Goal: Task Accomplishment & Management: Use online tool/utility

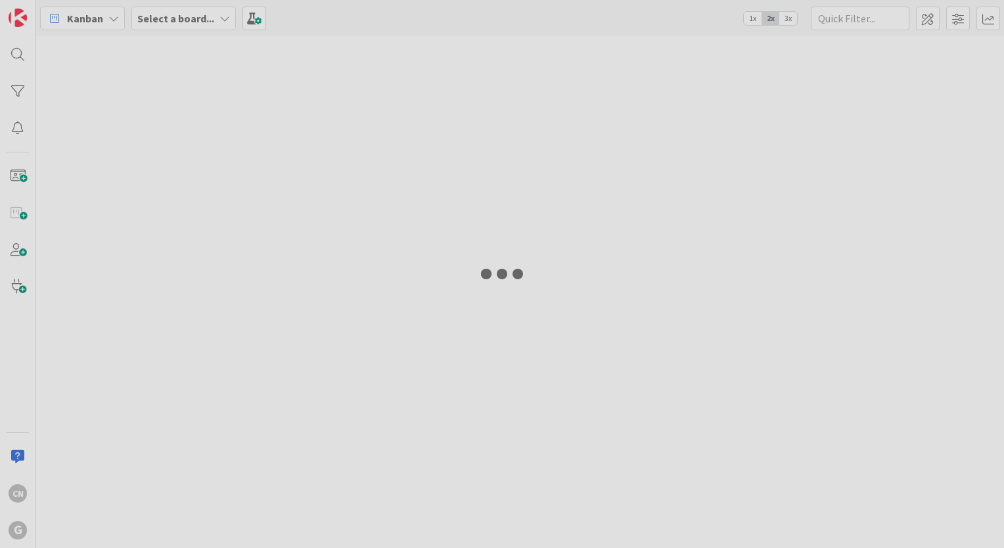
type input "hall"
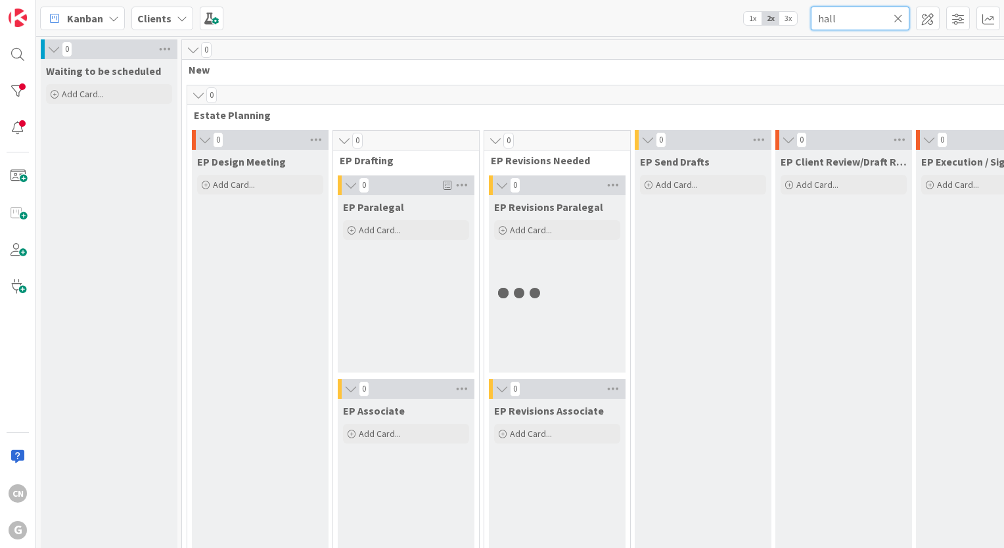
click at [841, 18] on input "hall" at bounding box center [860, 19] width 99 height 24
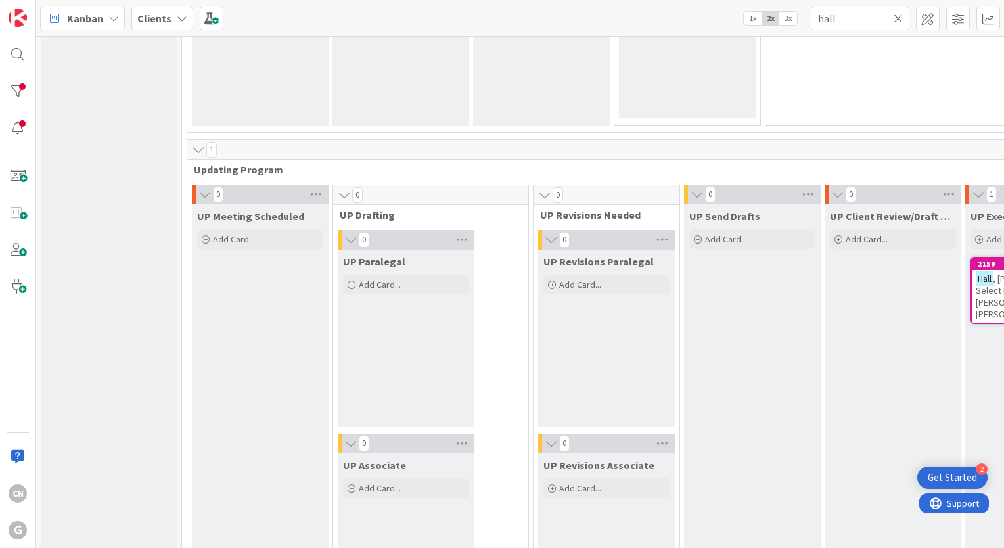
scroll to position [1787, 0]
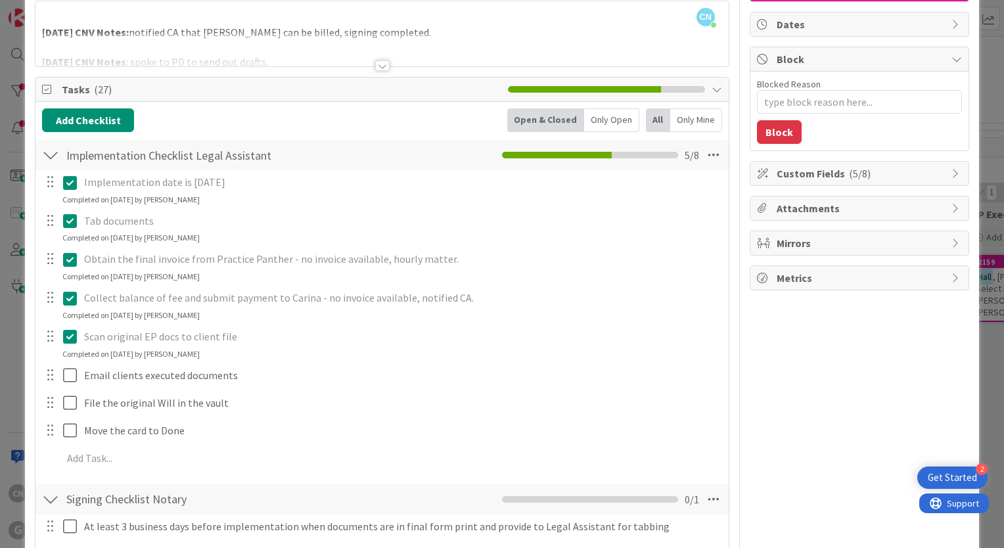
scroll to position [116, 0]
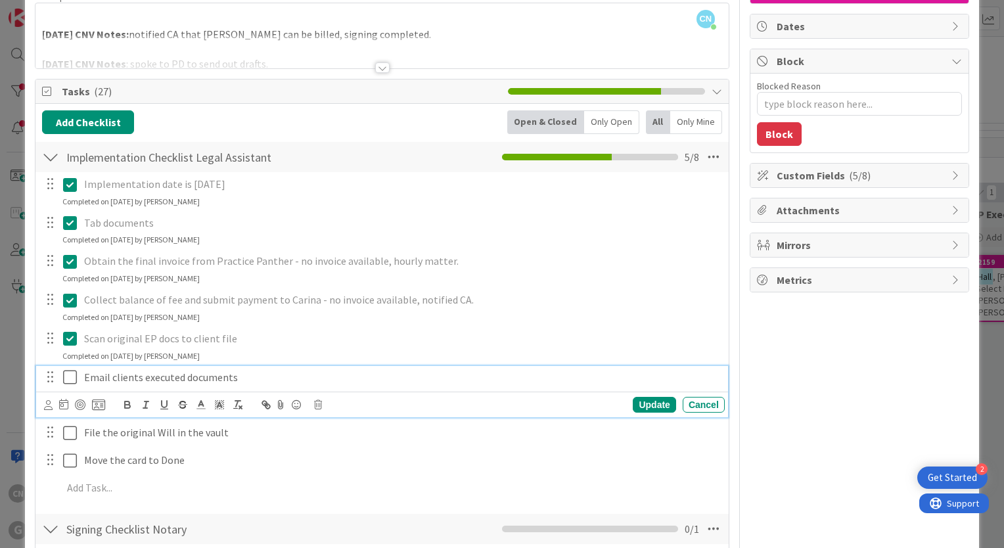
click at [68, 377] on icon at bounding box center [70, 377] width 14 height 16
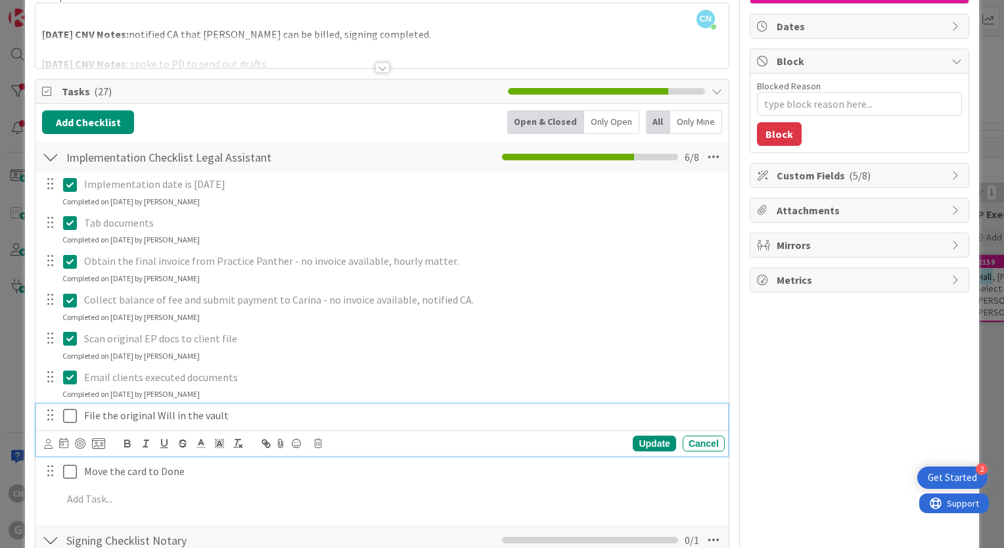
click at [66, 411] on icon at bounding box center [70, 416] width 14 height 16
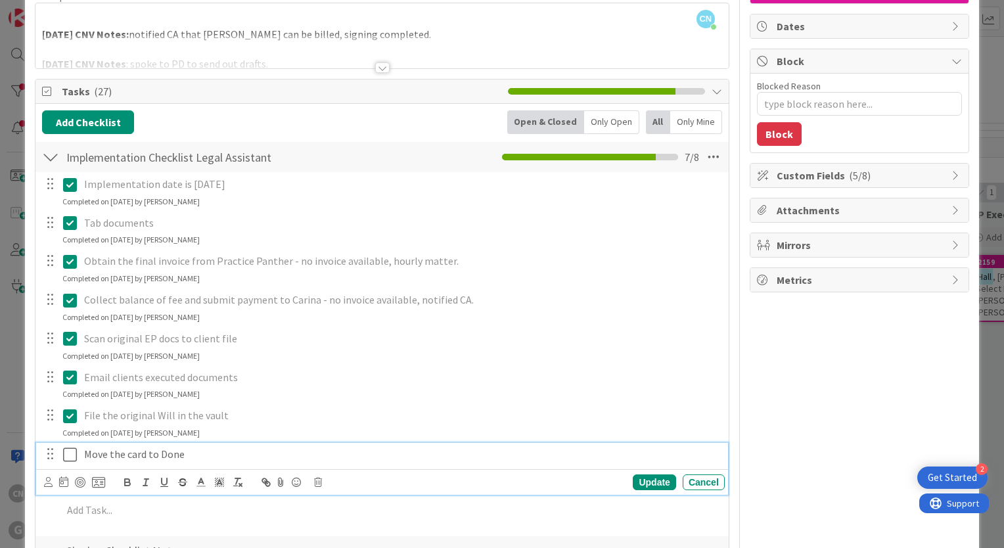
click at [66, 453] on icon at bounding box center [70, 455] width 14 height 16
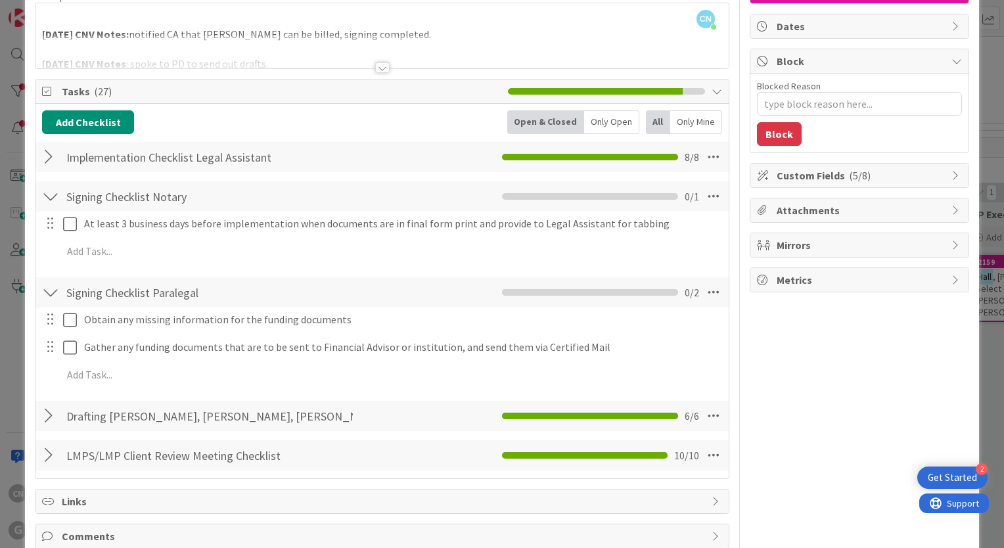
scroll to position [0, 0]
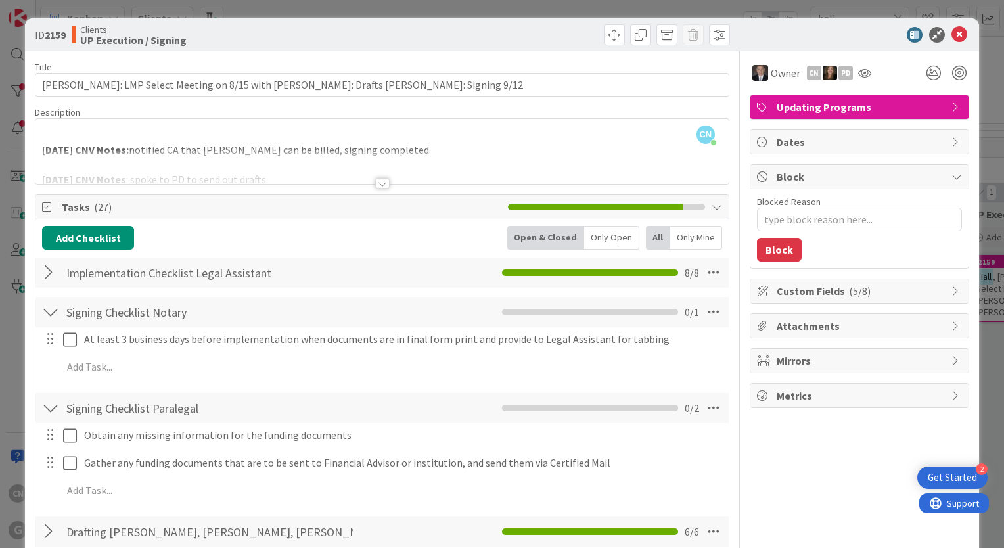
drag, startPoint x: 987, startPoint y: 136, endPoint x: 990, endPoint y: 153, distance: 17.3
click at [990, 153] on div "ID 2159 Clients UP Execution / Signing Title 86 / 128 [PERSON_NAME]: LMP Select…" at bounding box center [502, 274] width 1004 height 548
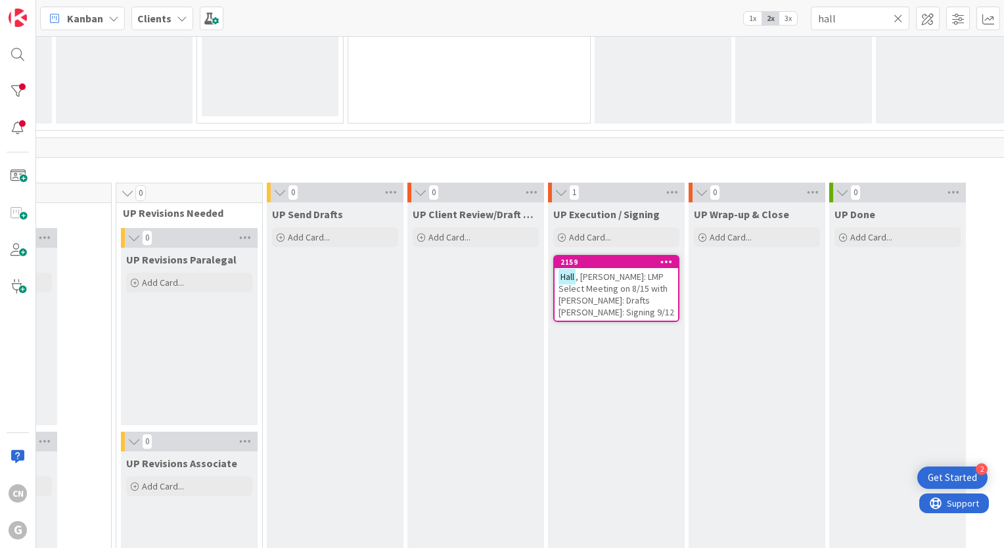
scroll to position [1787, 415]
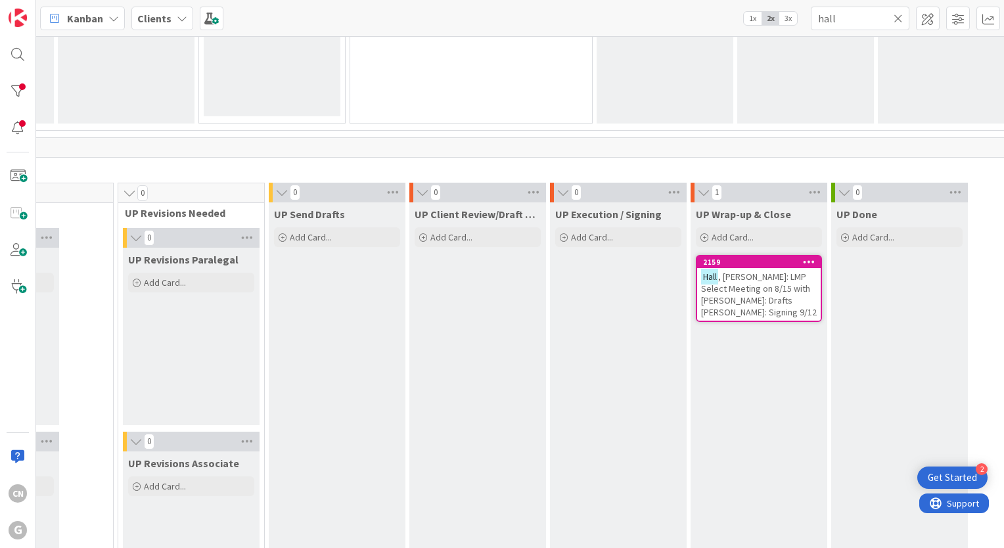
click at [701, 285] on span ", [PERSON_NAME]: LMP Select Meeting on 8/15 with [PERSON_NAME]: Drafts [PERSON_…" at bounding box center [759, 294] width 116 height 47
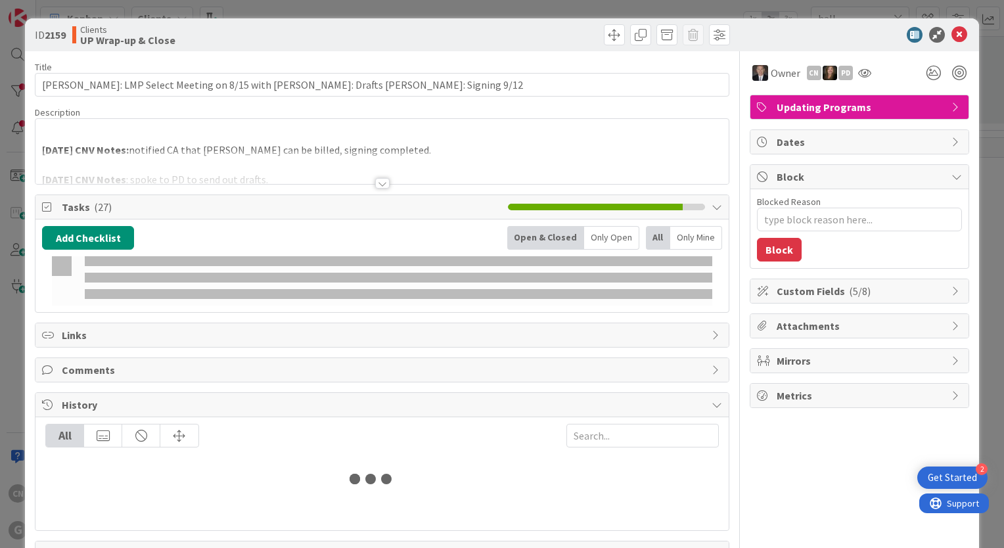
type textarea "x"
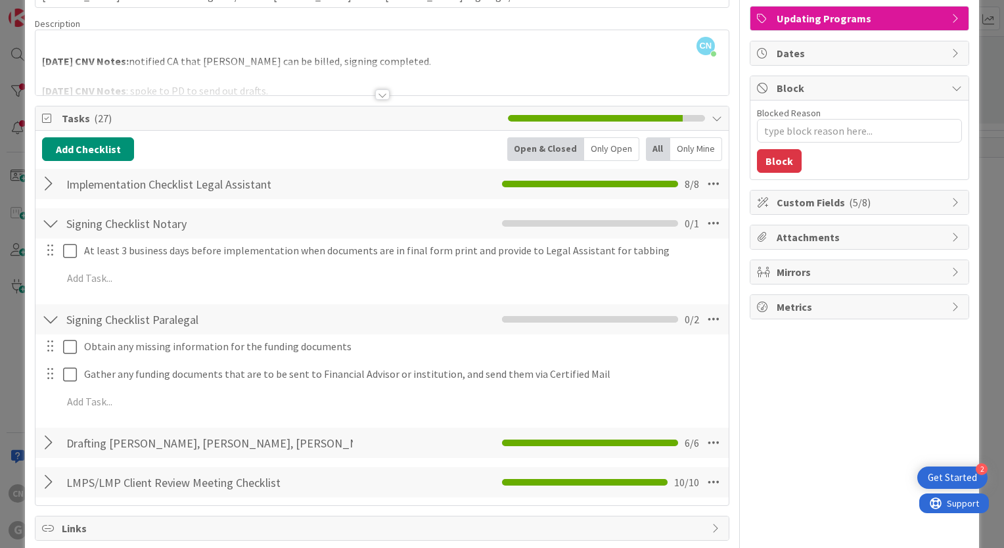
scroll to position [87, 0]
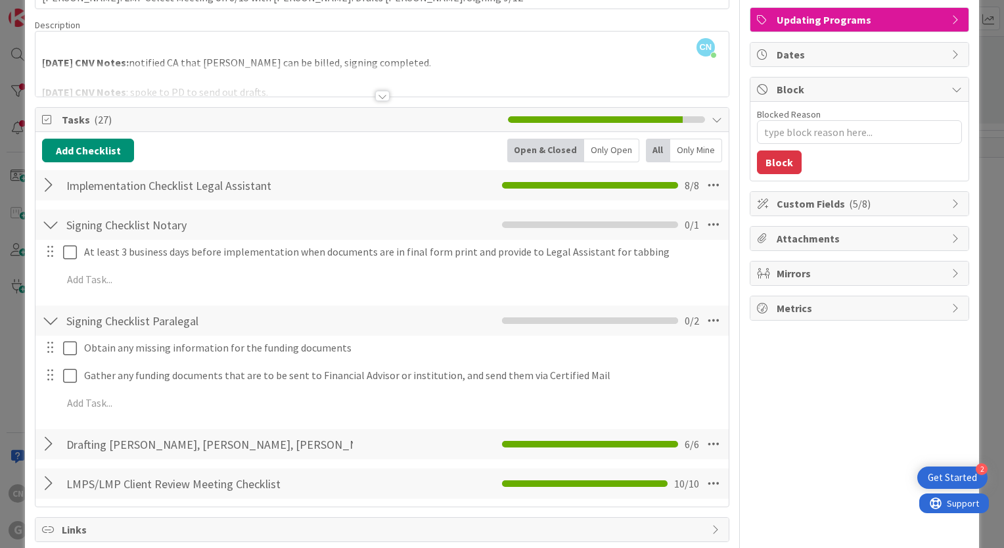
click at [422, 67] on div at bounding box center [381, 80] width 693 height 34
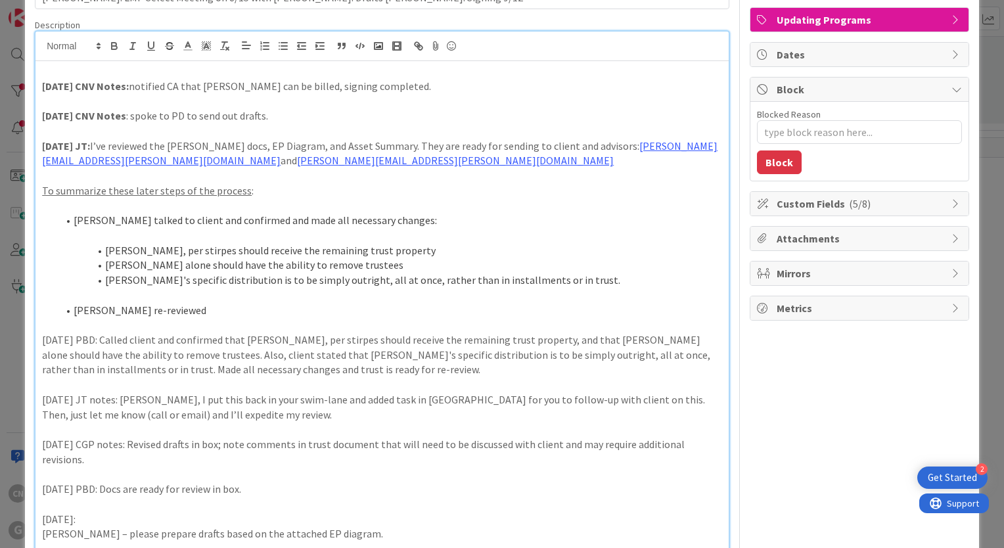
click at [386, 87] on p "[DATE] CNV Notes: notified CA that [PERSON_NAME] can be billed, signing complet…" at bounding box center [382, 86] width 680 height 15
type textarea "x"
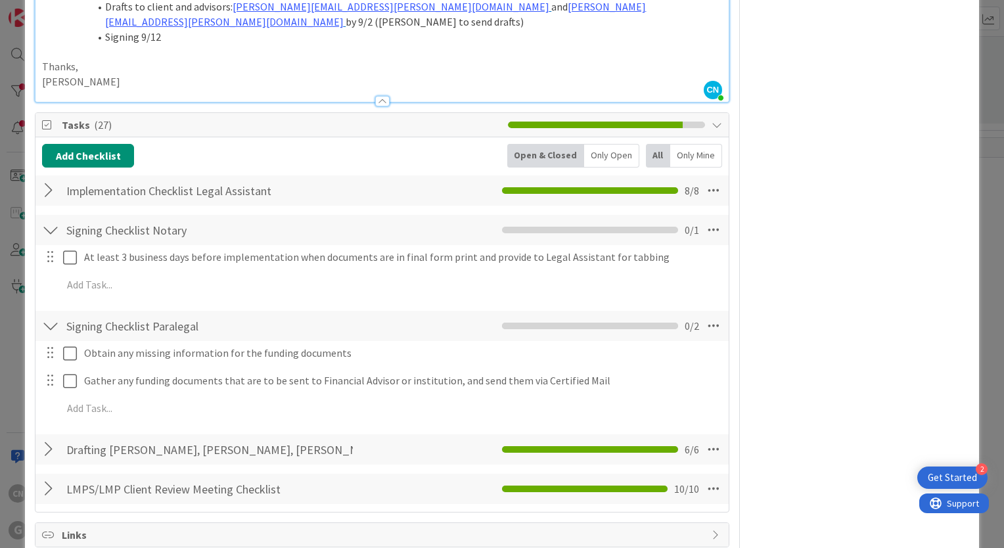
scroll to position [711, 0]
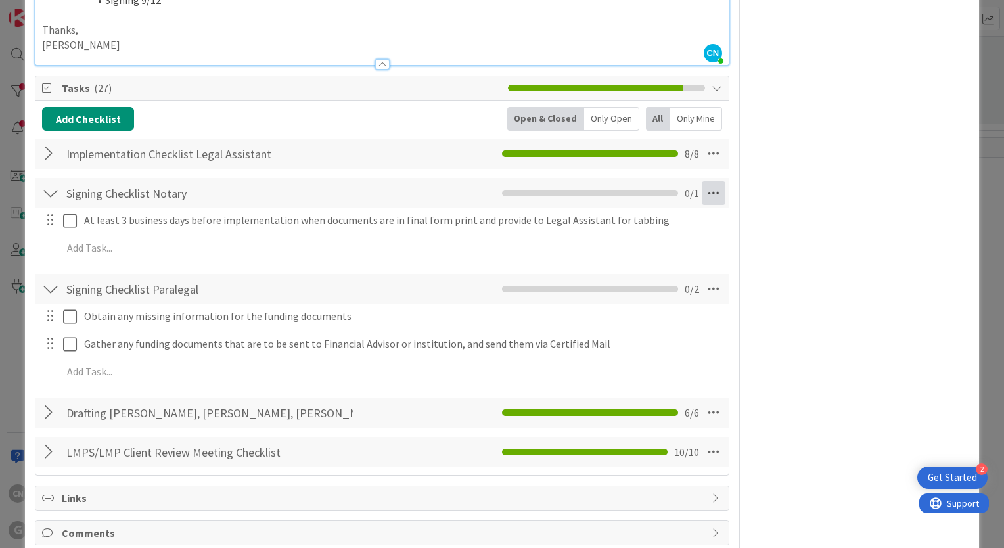
click at [702, 181] on icon at bounding box center [714, 193] width 24 height 24
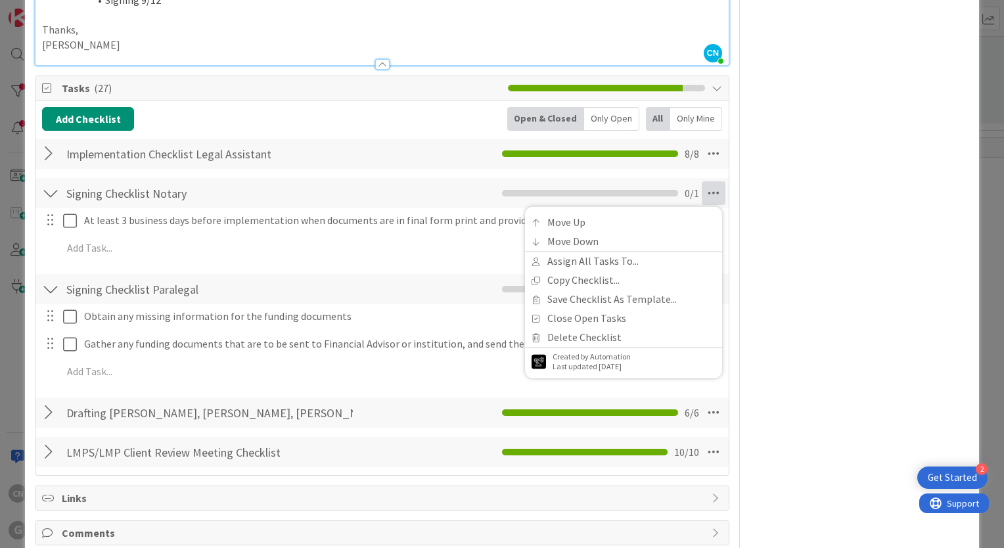
click at [54, 181] on div at bounding box center [50, 193] width 17 height 24
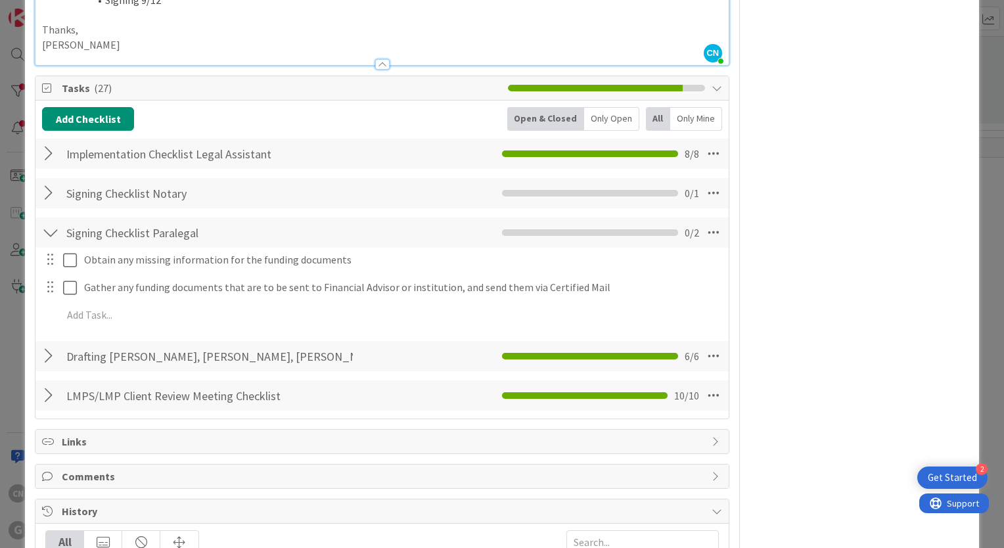
click at [50, 221] on div at bounding box center [50, 233] width 17 height 24
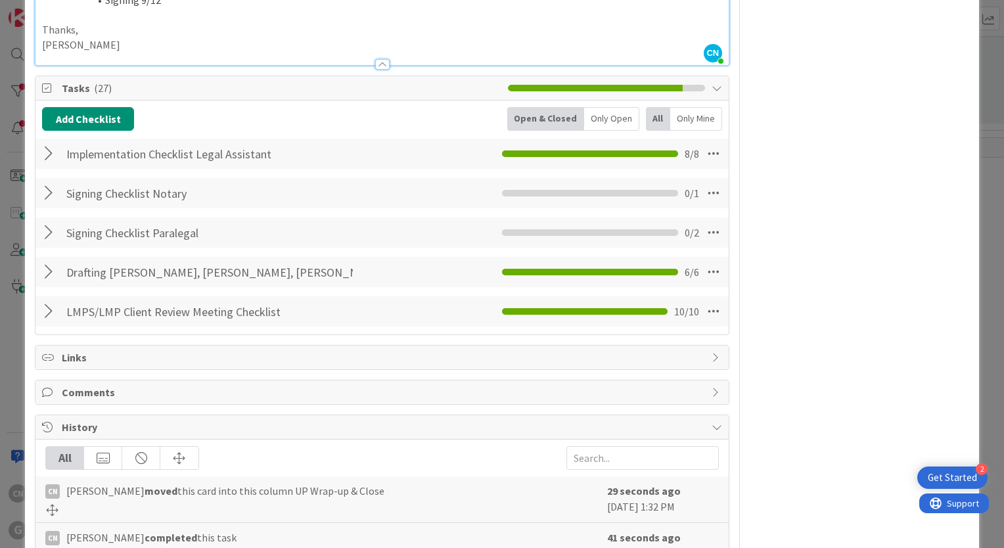
click at [53, 142] on div at bounding box center [50, 154] width 17 height 24
